Goal: Obtain resource: Download file/media

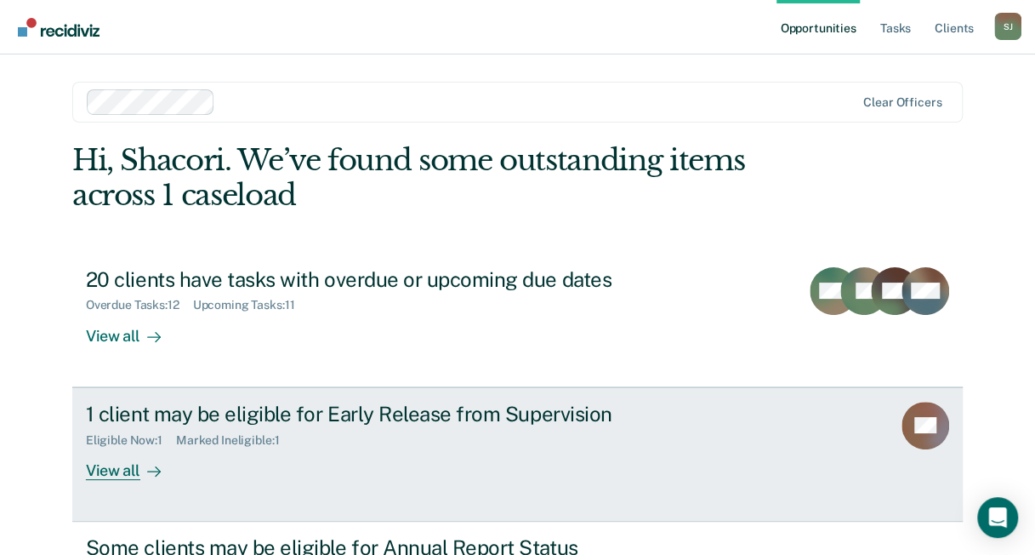
click at [147, 466] on icon at bounding box center [154, 471] width 14 height 14
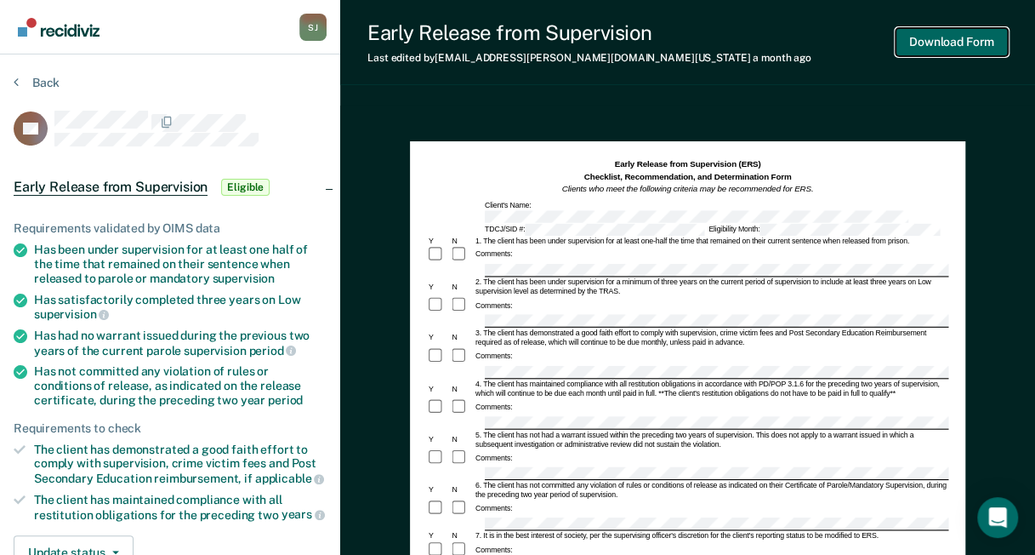
click at [954, 42] on button "Download Form" at bounding box center [952, 42] width 112 height 28
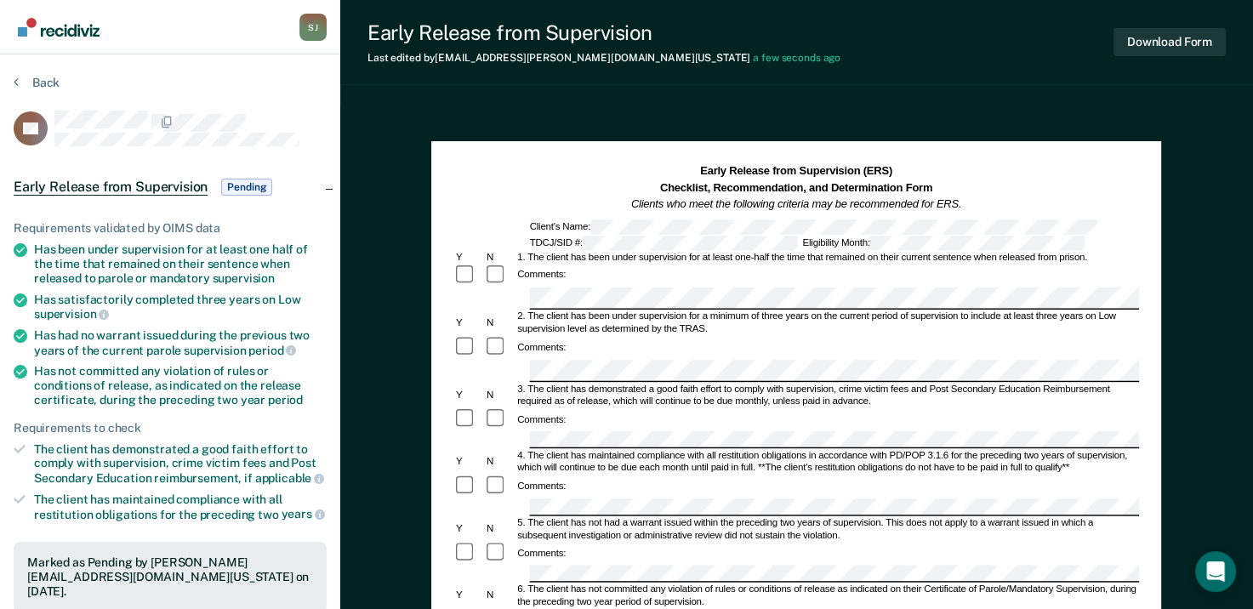
click at [767, 408] on div "Comments:" at bounding box center [796, 429] width 686 height 43
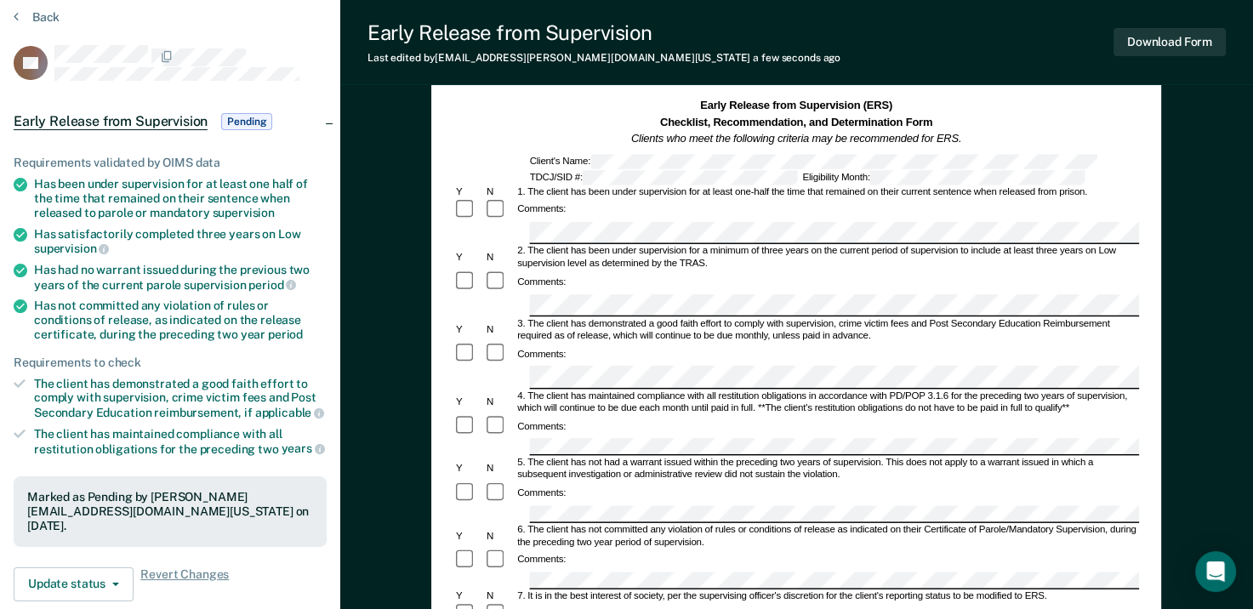
scroll to position [85, 0]
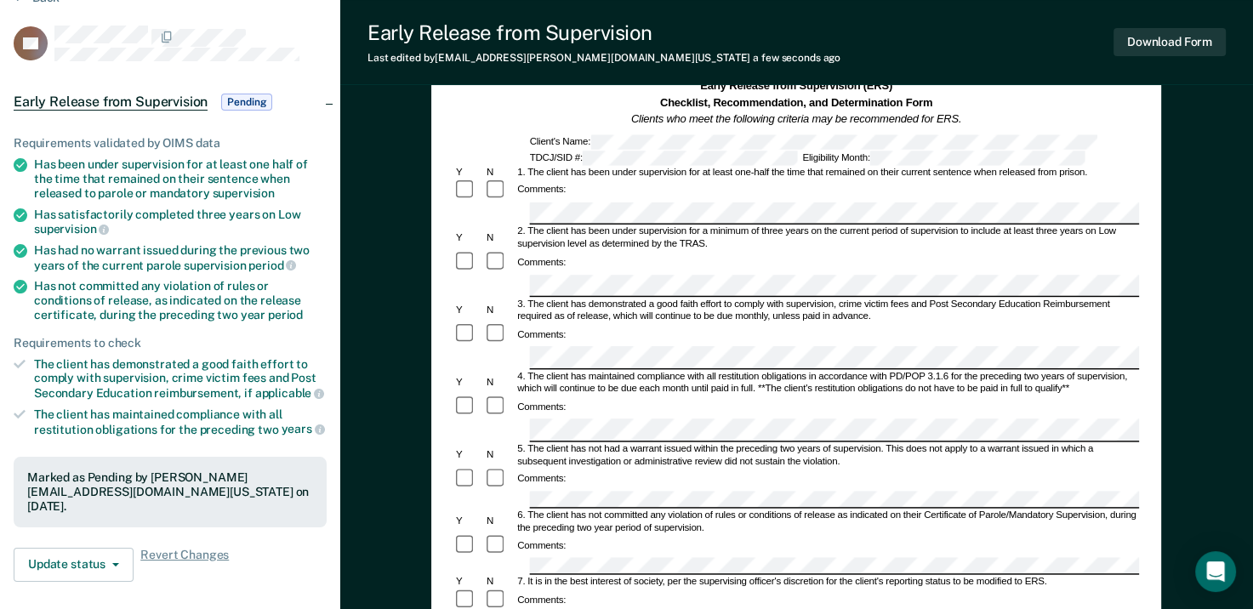
click at [633, 386] on form "Early Release from Supervision (ERS) Checklist, Recommendation, and Determinati…" at bounding box center [796, 574] width 686 height 993
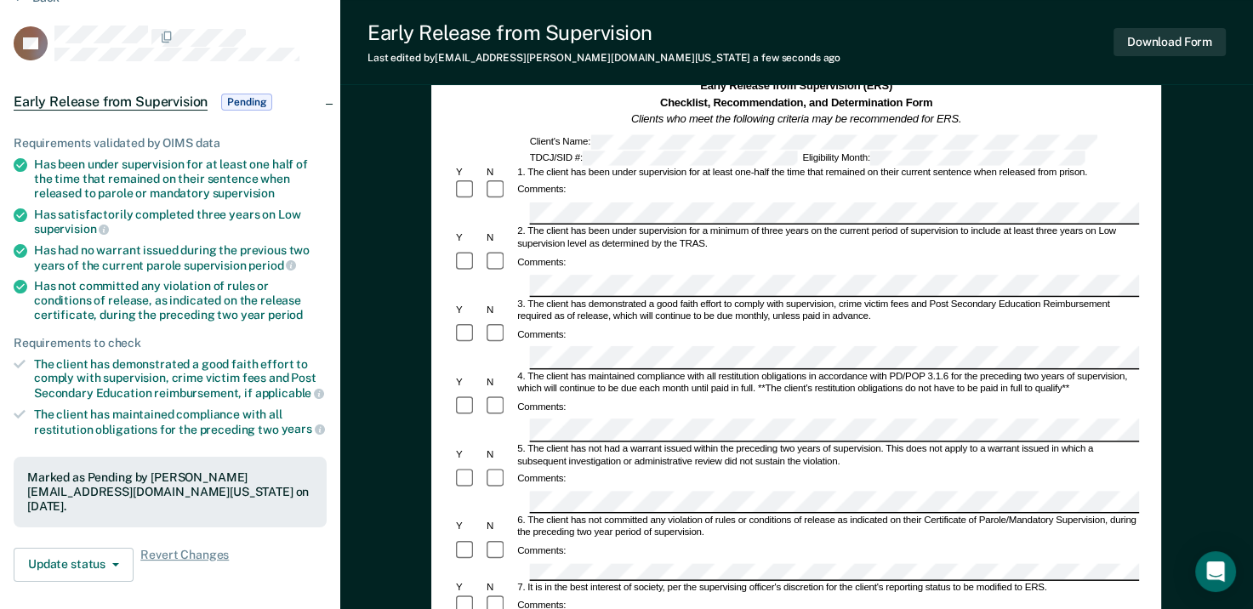
click at [538, 442] on form "Early Release from Supervision (ERS) Checklist, Recommendation, and Determinati…" at bounding box center [796, 577] width 686 height 999
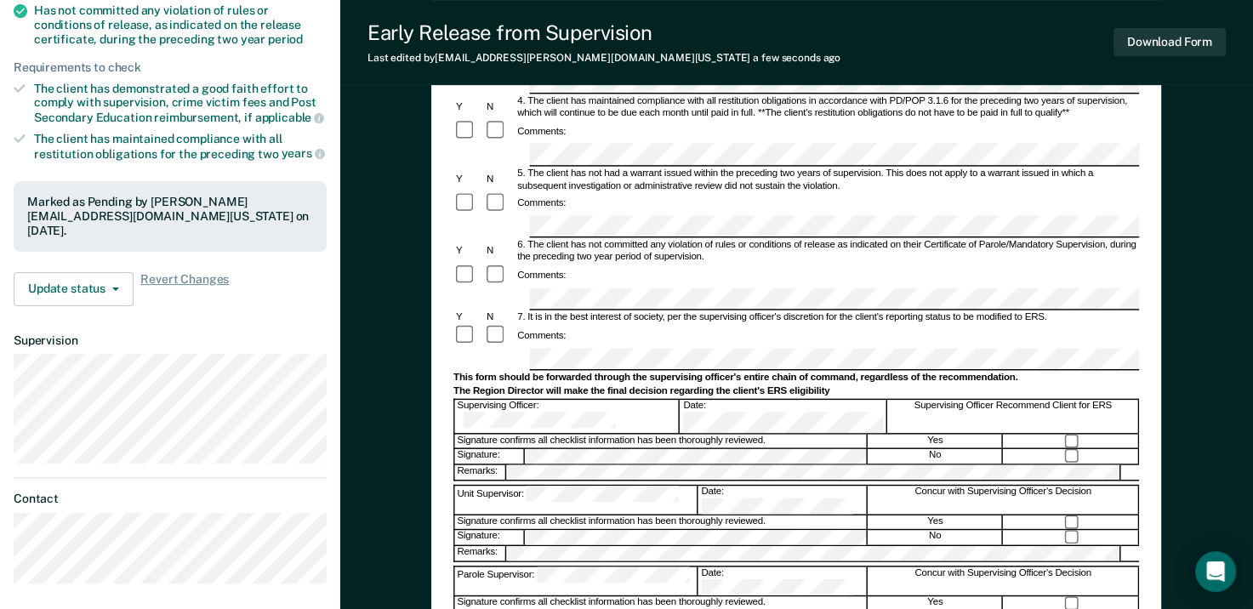
scroll to position [170, 0]
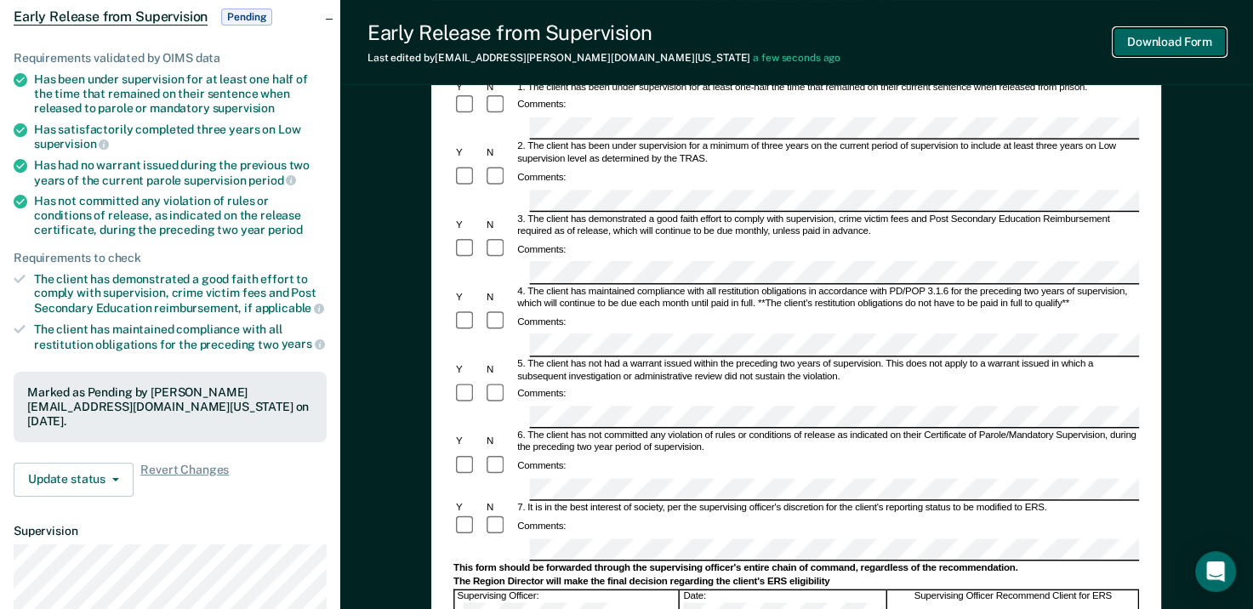
click at [1047, 44] on button "Download Form" at bounding box center [1169, 42] width 112 height 28
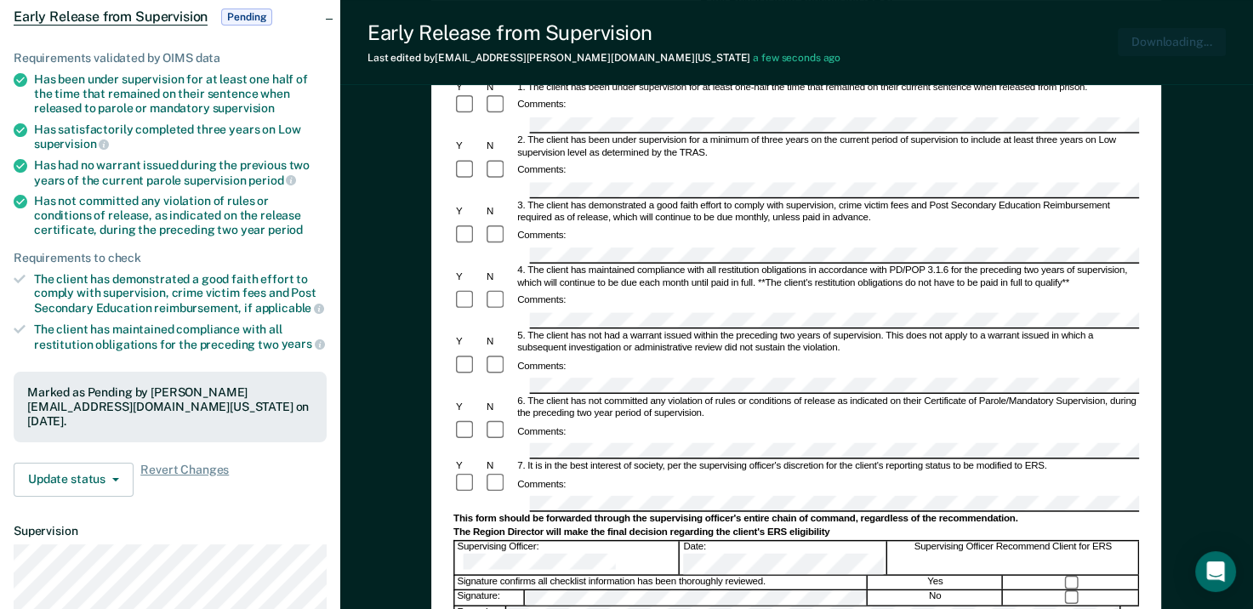
scroll to position [0, 0]
